Goal: Task Accomplishment & Management: Use online tool/utility

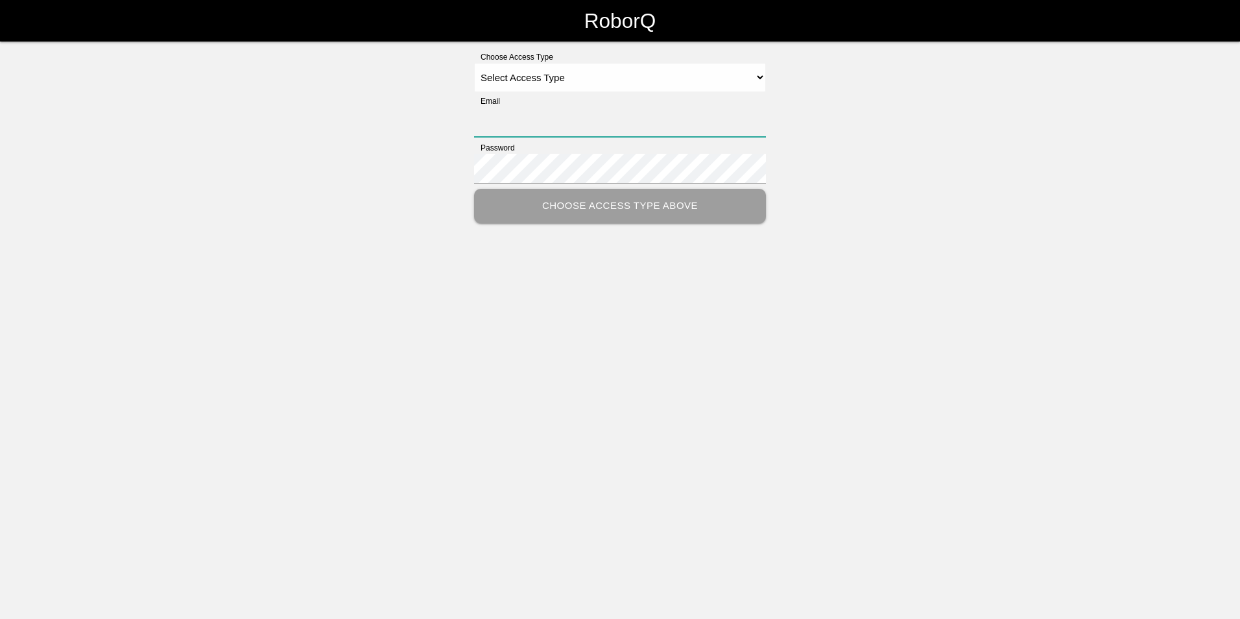
click at [511, 123] on input "Email" at bounding box center [620, 122] width 292 height 30
click at [594, 80] on select "Select Access Type Admin Customer Supervisor Worker" at bounding box center [620, 77] width 292 height 29
select select "Customer"
click at [474, 63] on select "Select Access Type Admin Customer Supervisor Worker" at bounding box center [620, 77] width 292 height 29
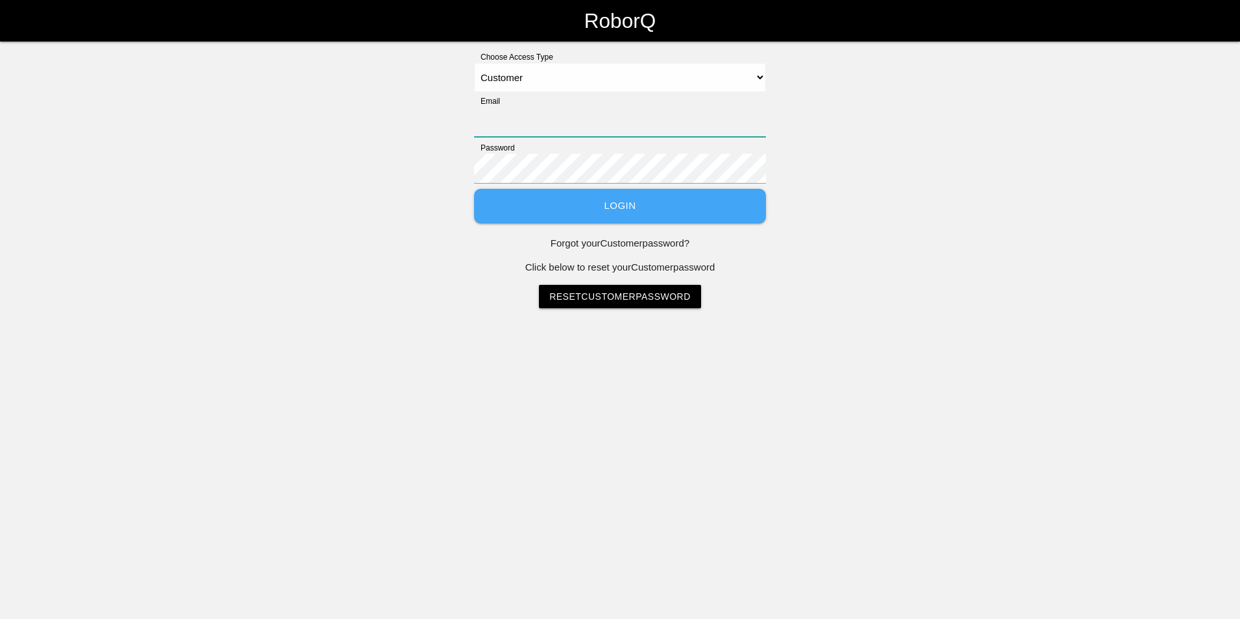
click at [551, 123] on input "Email" at bounding box center [620, 122] width 292 height 30
type input "Jkern@roechling.com"
click at [583, 211] on button "Login" at bounding box center [620, 206] width 292 height 34
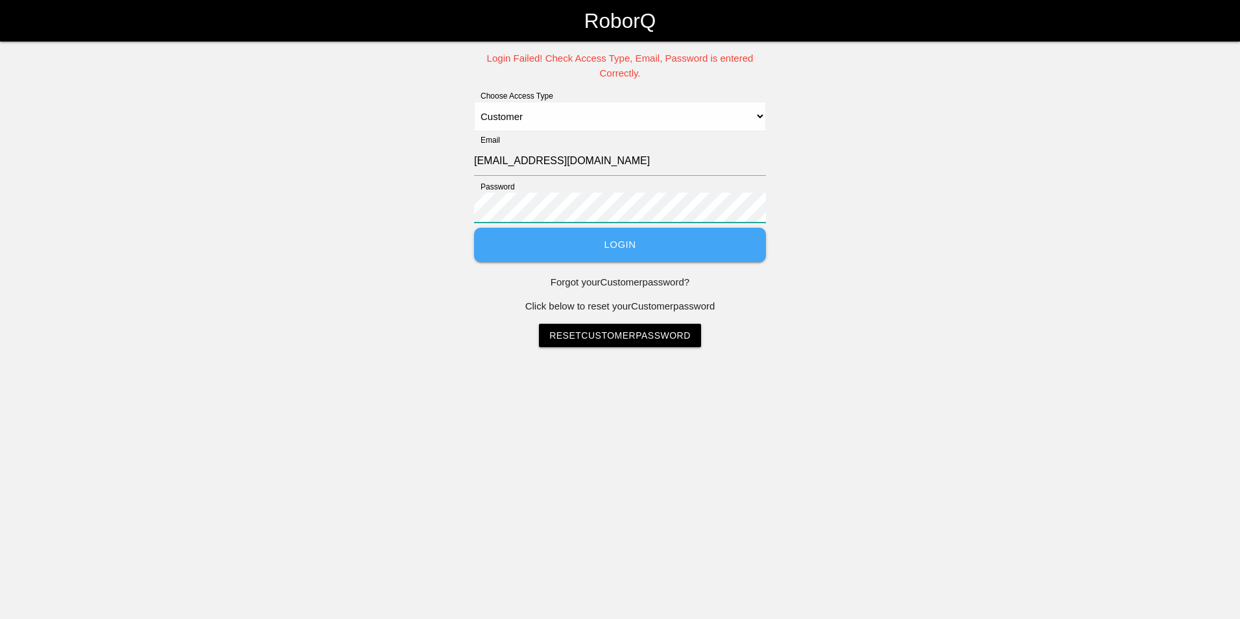
click at [0, 40] on html "RoborQ Login Failed! Check Access Type, Email, Password is entered Correctly. C…" at bounding box center [620, 206] width 1240 height 412
click at [518, 234] on button "Login" at bounding box center [620, 245] width 292 height 34
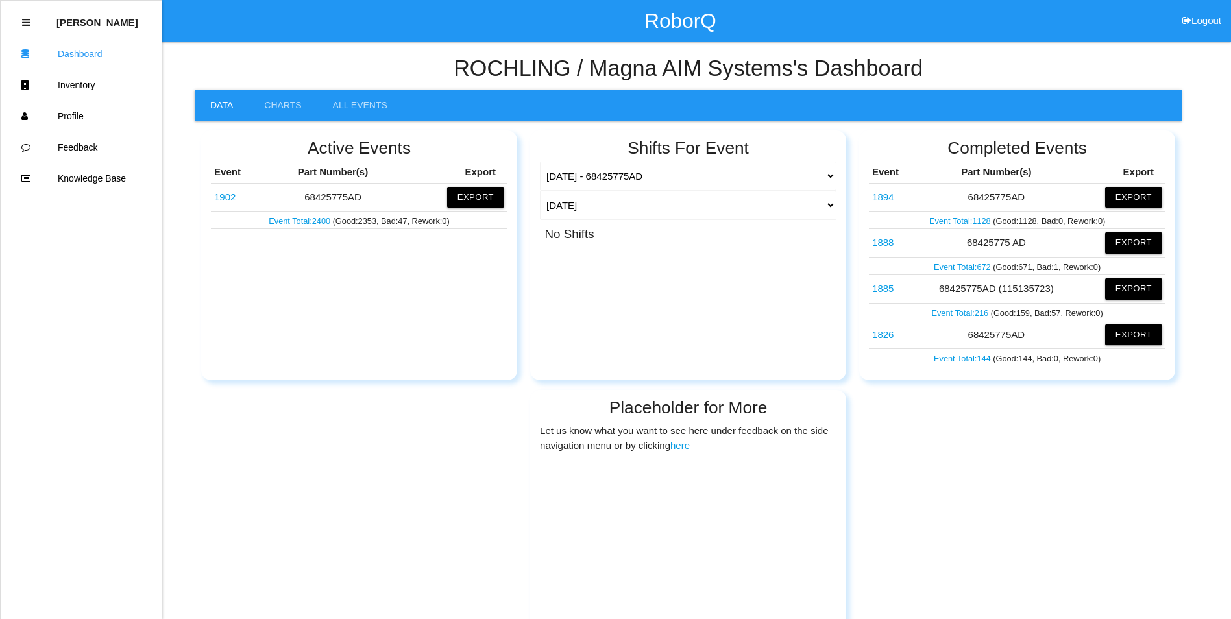
click at [839, 171] on div "Shifts For Event 1902 - 68425775AD 1826 - 68425775AD 1885 - 68425775AD (1151357…" at bounding box center [688, 255] width 316 height 250
click at [828, 177] on select "1902 - 68425775AD 1826 - 68425775AD 1885 - 68425775AD (115135723) 1888 - 684257…" at bounding box center [688, 176] width 296 height 29
click at [596, 208] on select "Today Yesterday Range Last 7 days (08/04-08/11) Last 30 days (07/12-08/11) Last…" at bounding box center [688, 205] width 296 height 29
click at [540, 191] on select "Today Yesterday Range Last 7 days (08/04-08/11) Last 30 days (07/12-08/11) Last…" at bounding box center [688, 205] width 296 height 29
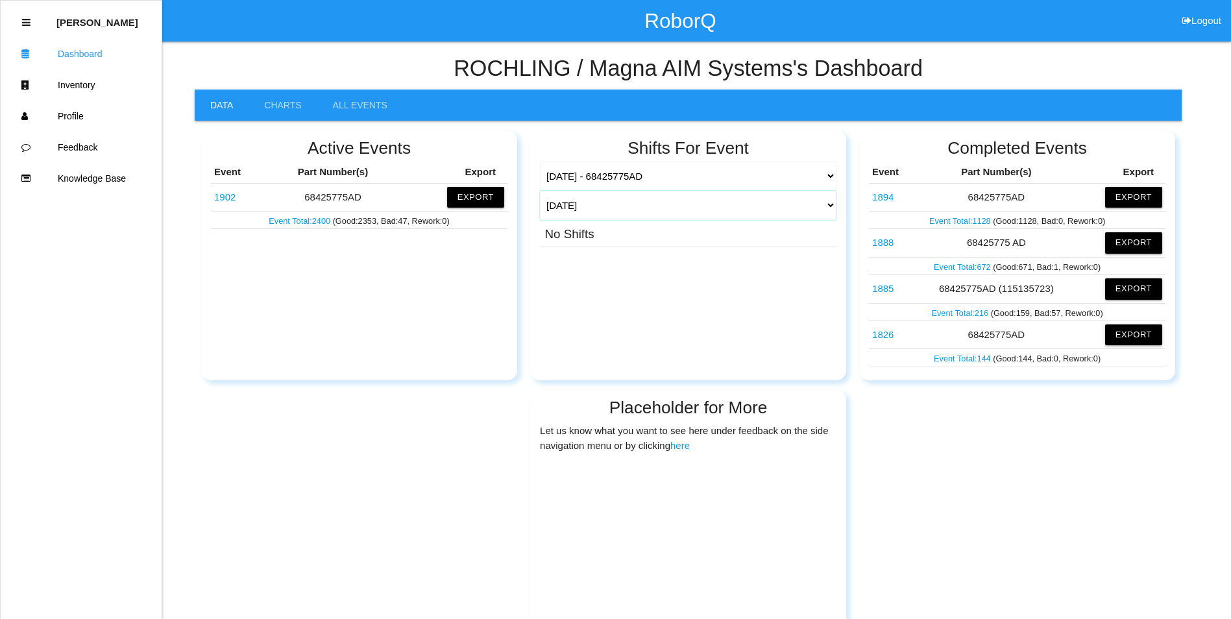
click at [653, 210] on select "Today Yesterday Range Last 7 days (08/04-08/11) Last 30 days (07/12-08/11) Last…" at bounding box center [688, 205] width 296 height 29
click at [540, 191] on select "Today Yesterday Range Last 7 days (08/04-08/11) Last 30 days (07/12-08/11) Last…" at bounding box center [688, 205] width 296 height 29
select select "7"
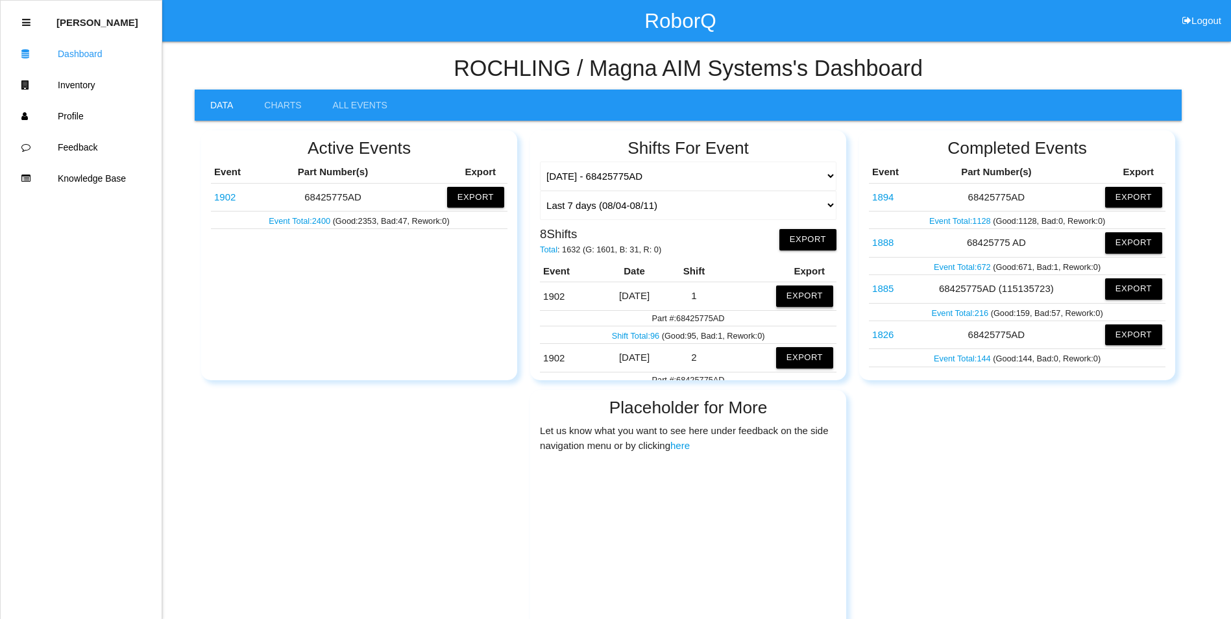
click at [785, 293] on button "Export" at bounding box center [804, 295] width 57 height 21
click at [780, 293] on button "Excel" at bounding box center [792, 292] width 24 height 11
click at [646, 142] on h2 "Shifts For Event" at bounding box center [688, 148] width 296 height 19
